Goal: Navigation & Orientation: Find specific page/section

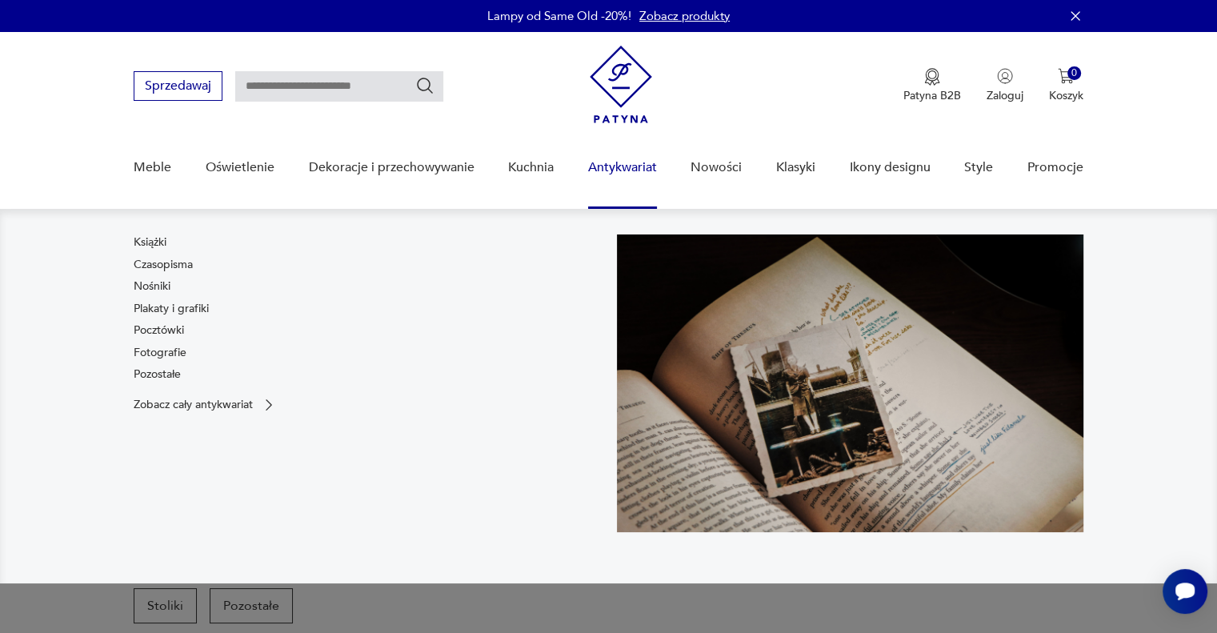
click at [638, 175] on link "Antykwariat" at bounding box center [622, 168] width 69 height 62
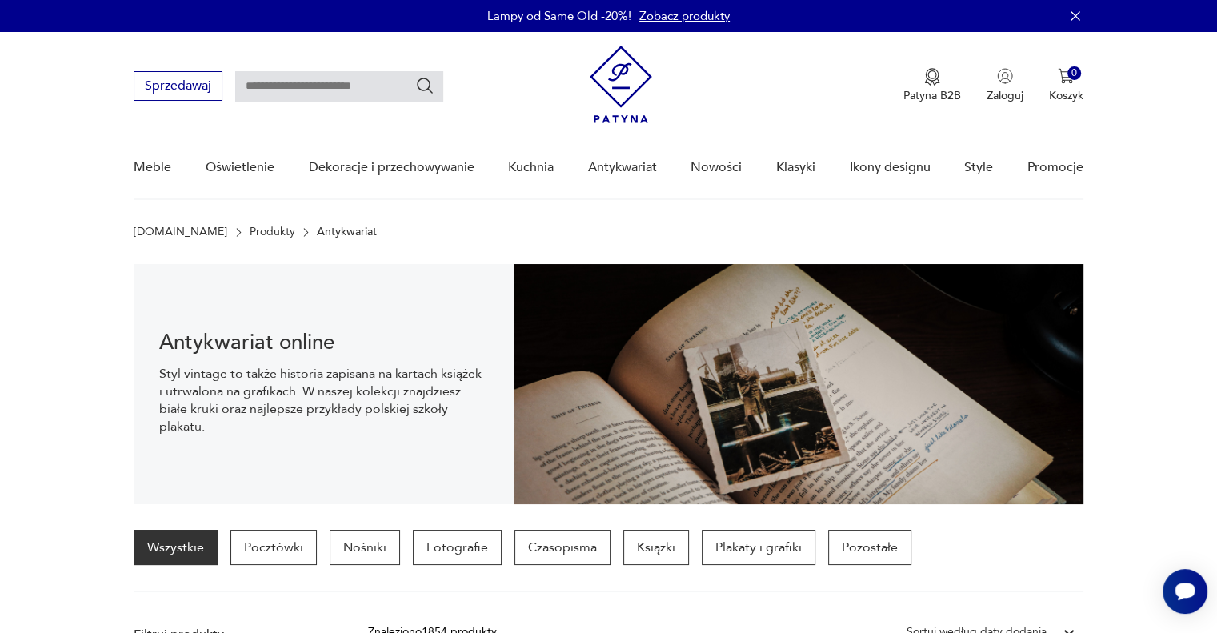
click at [68, 351] on section "Antykwariat online Styl vintage to także historia zapisana na kartach książek i…" at bounding box center [608, 384] width 1217 height 240
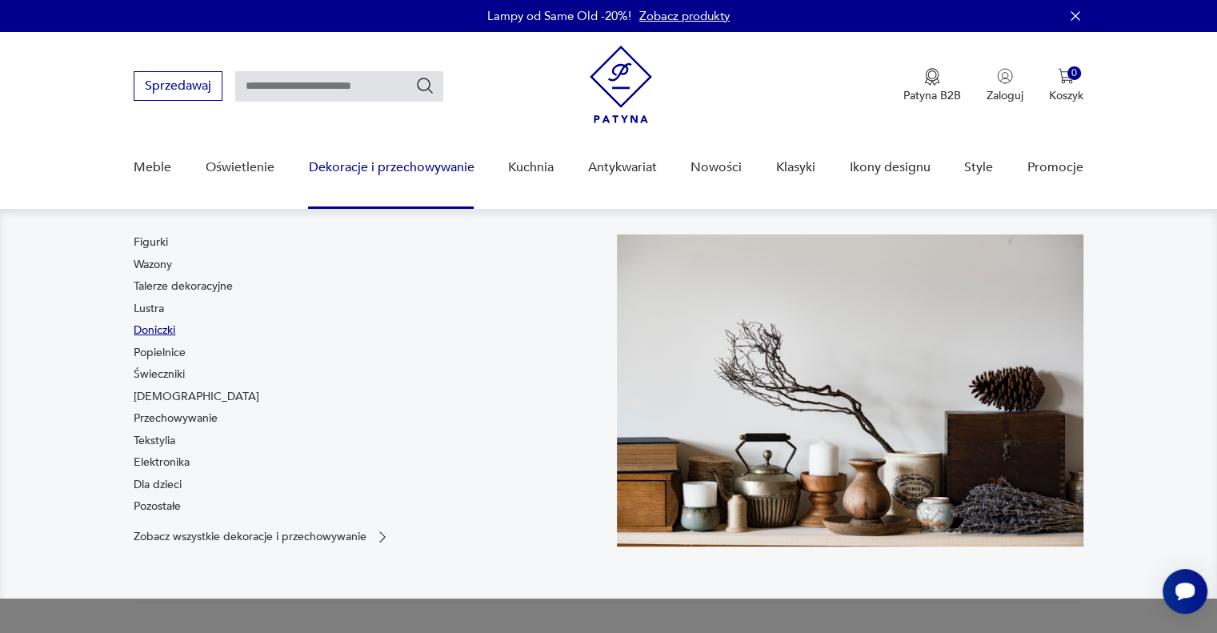
click at [154, 327] on link "Doniczki" at bounding box center [155, 331] width 42 height 16
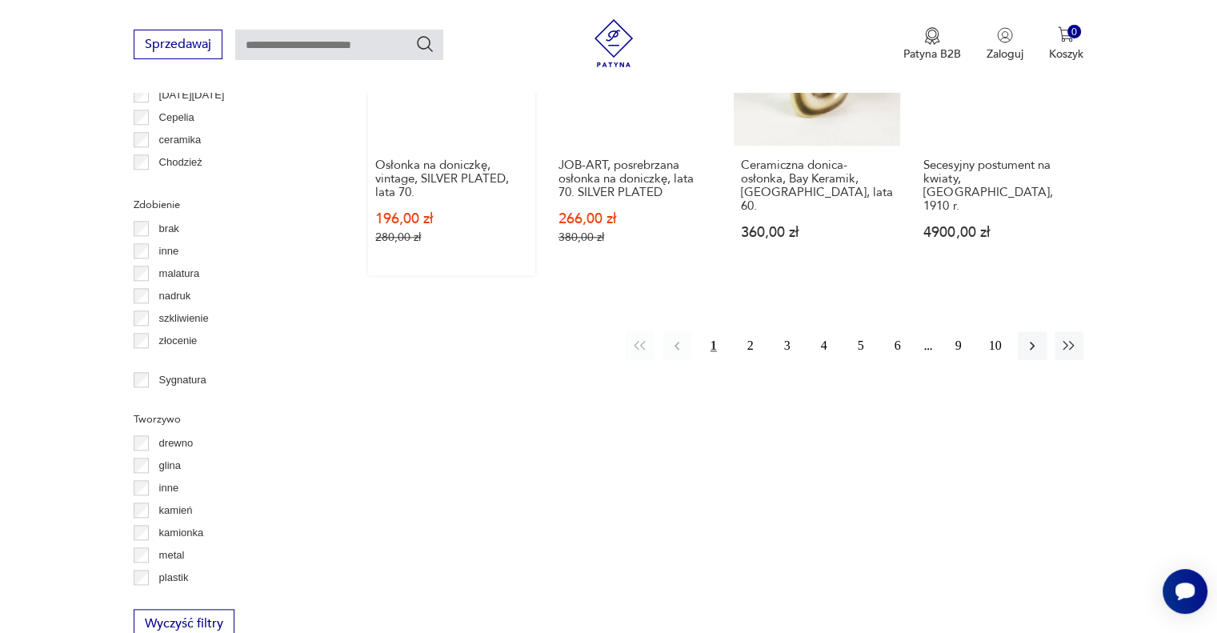
scroll to position [1578, 0]
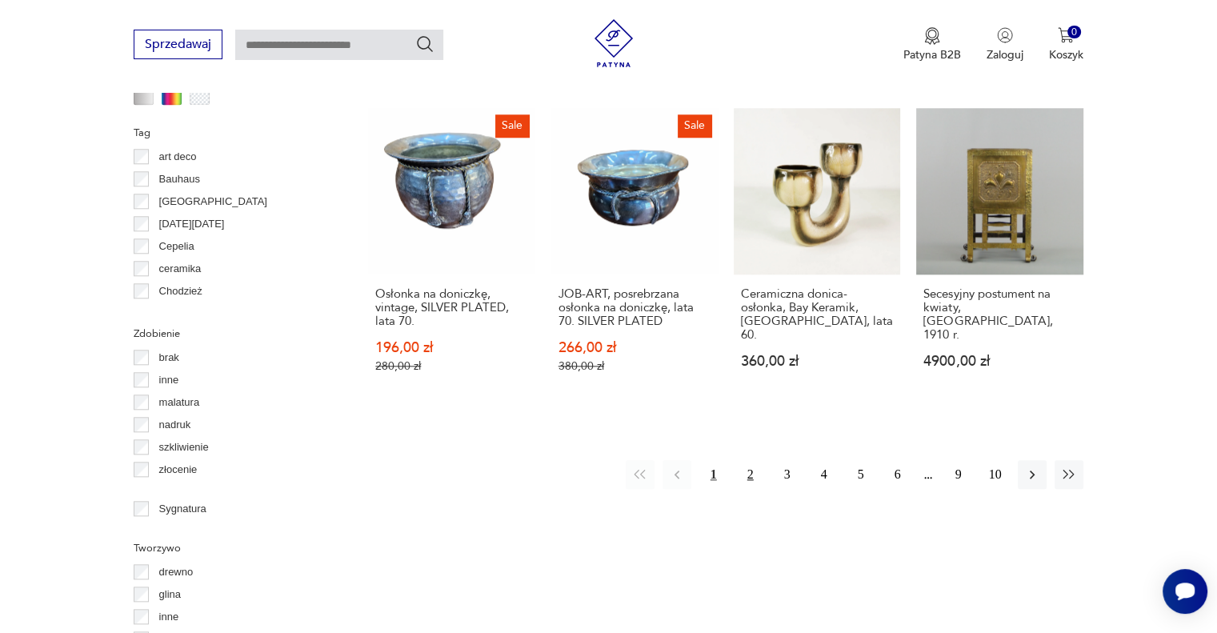
click at [745, 460] on button "2" at bounding box center [750, 474] width 29 height 29
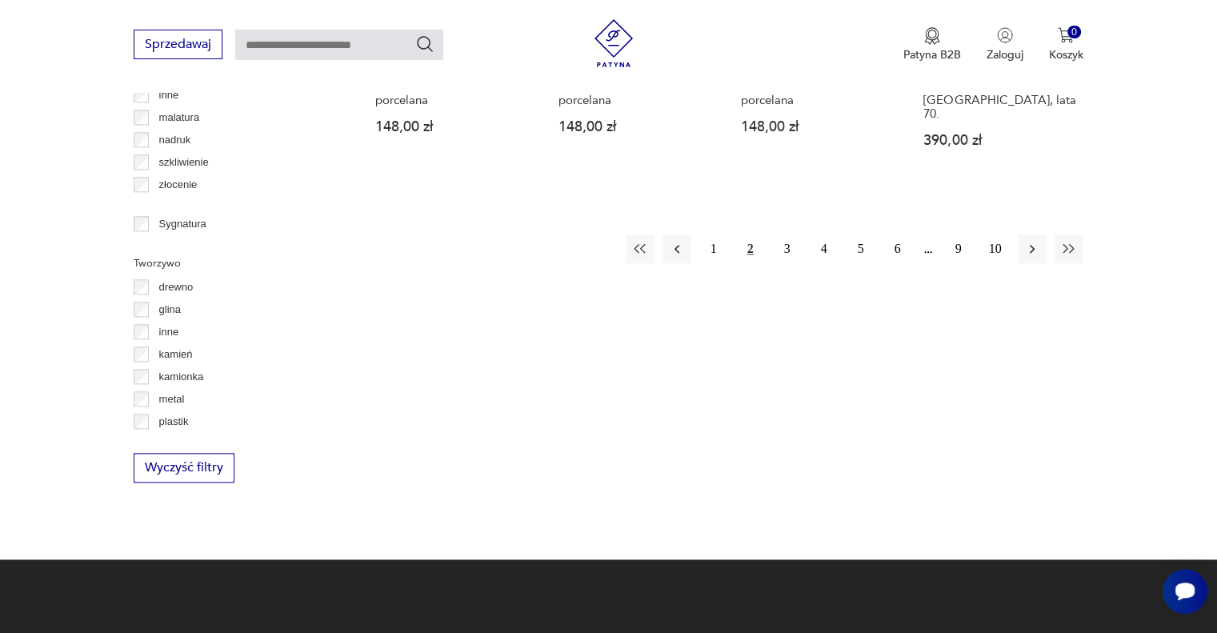
scroll to position [1785, 0]
